Goal: Use online tool/utility: Utilize a website feature to perform a specific function

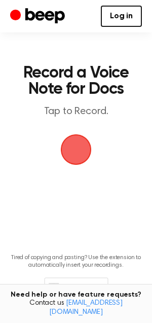
scroll to position [43, 0]
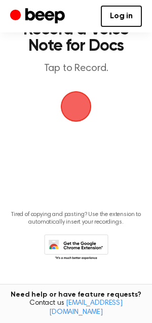
click at [80, 100] on span "button" at bounding box center [76, 107] width 56 height 56
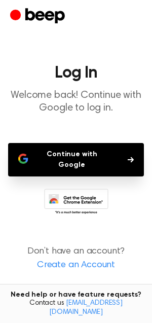
click at [69, 152] on button "Continue with Google" at bounding box center [76, 159] width 136 height 33
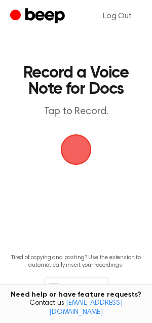
click at [74, 142] on span "button" at bounding box center [76, 149] width 54 height 54
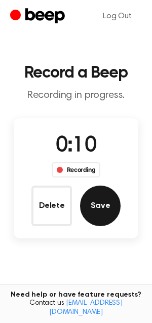
click at [94, 200] on button "Save" at bounding box center [100, 206] width 41 height 41
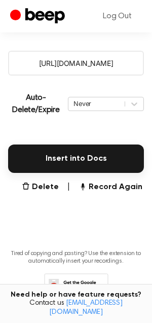
scroll to position [181, 0]
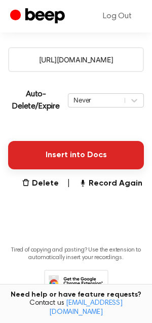
click at [77, 157] on button "Insert into Docs" at bounding box center [76, 155] width 136 height 28
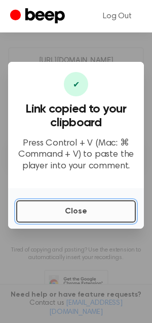
click at [67, 214] on button "Close" at bounding box center [76, 211] width 120 height 22
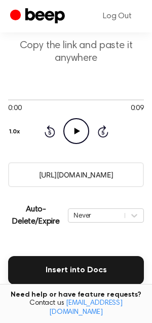
scroll to position [63, 0]
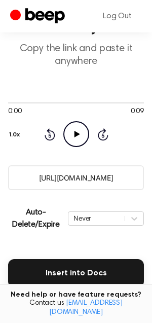
click at [60, 180] on input "[URL][DOMAIN_NAME]" at bounding box center [76, 177] width 136 height 25
click at [89, 128] on div "Rewind 5 seconds Play Audio Skip 5 seconds" at bounding box center [76, 134] width 64 height 26
click at [81, 131] on icon "Play Audio" at bounding box center [76, 134] width 26 height 26
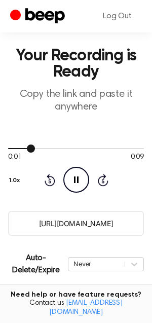
scroll to position [0, 0]
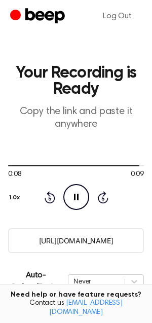
click at [71, 242] on input "[URL][DOMAIN_NAME]" at bounding box center [76, 240] width 136 height 25
